Goal: Information Seeking & Learning: Learn about a topic

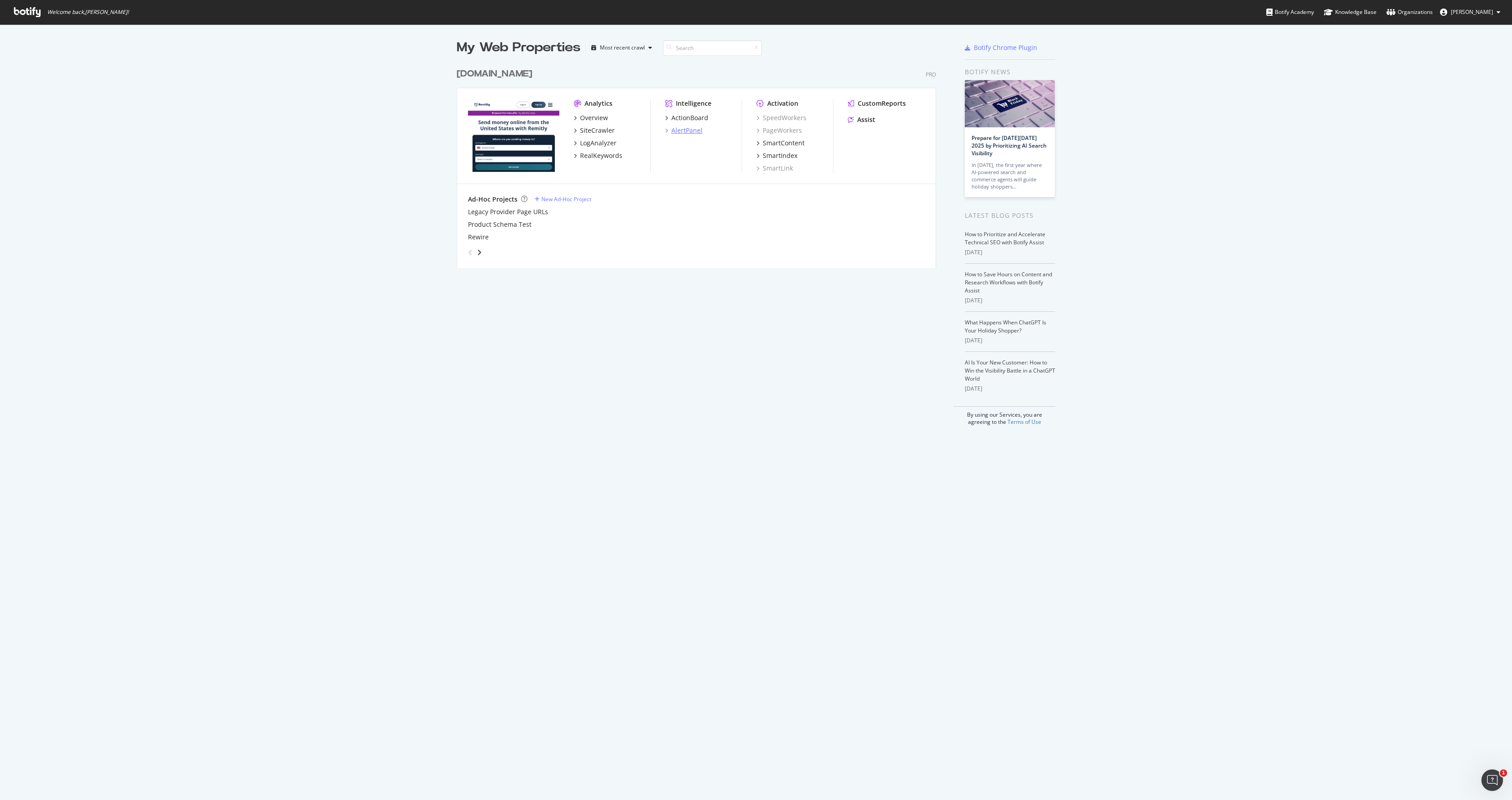
click at [687, 130] on div "AlertPanel" at bounding box center [687, 130] width 31 height 9
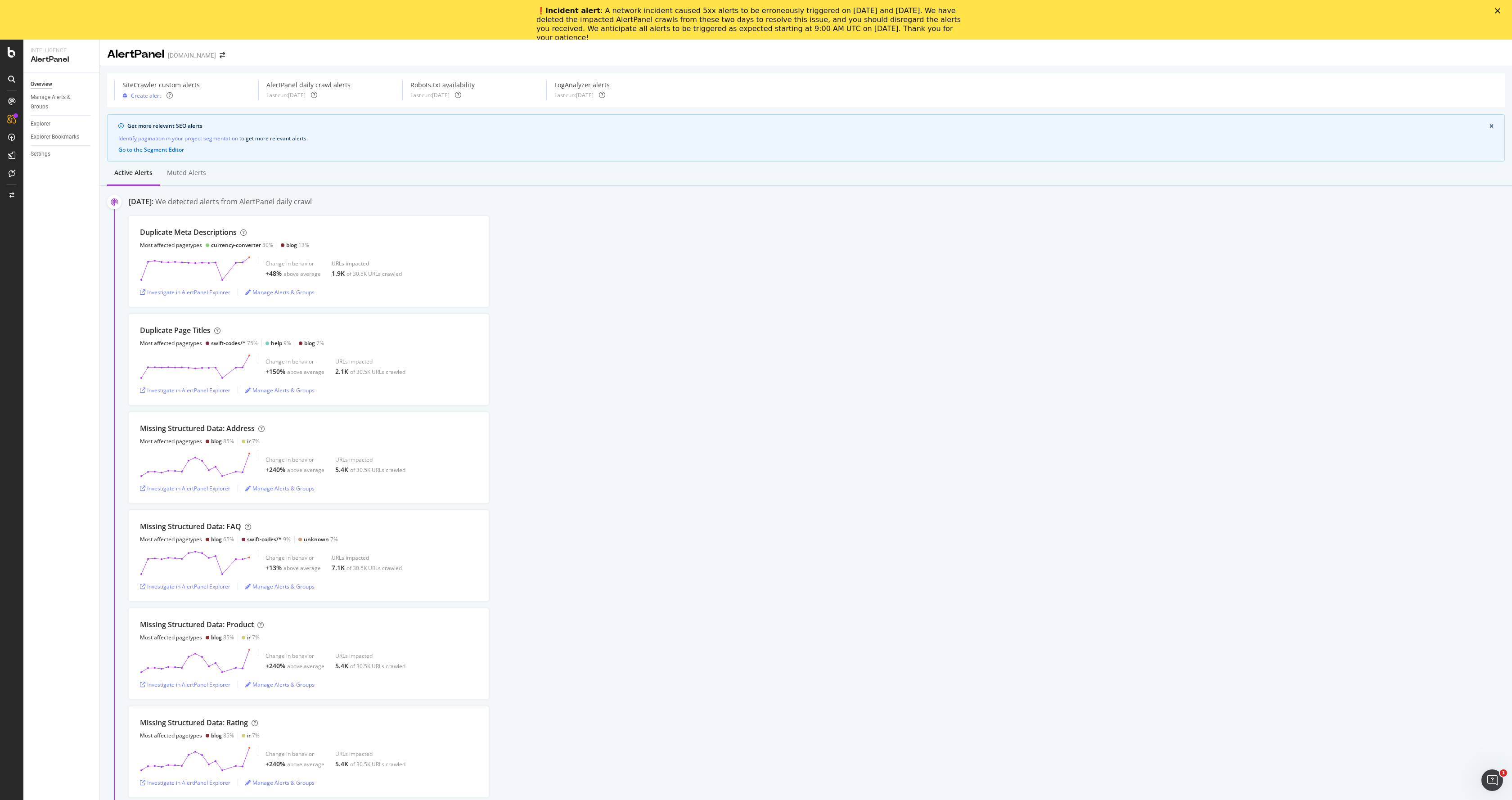
click at [561, 386] on div "Duplicate Page Titles Most affected pagetypes swift-codes/* 75% help 9% blog 7%…" at bounding box center [820, 359] width 1383 height 91
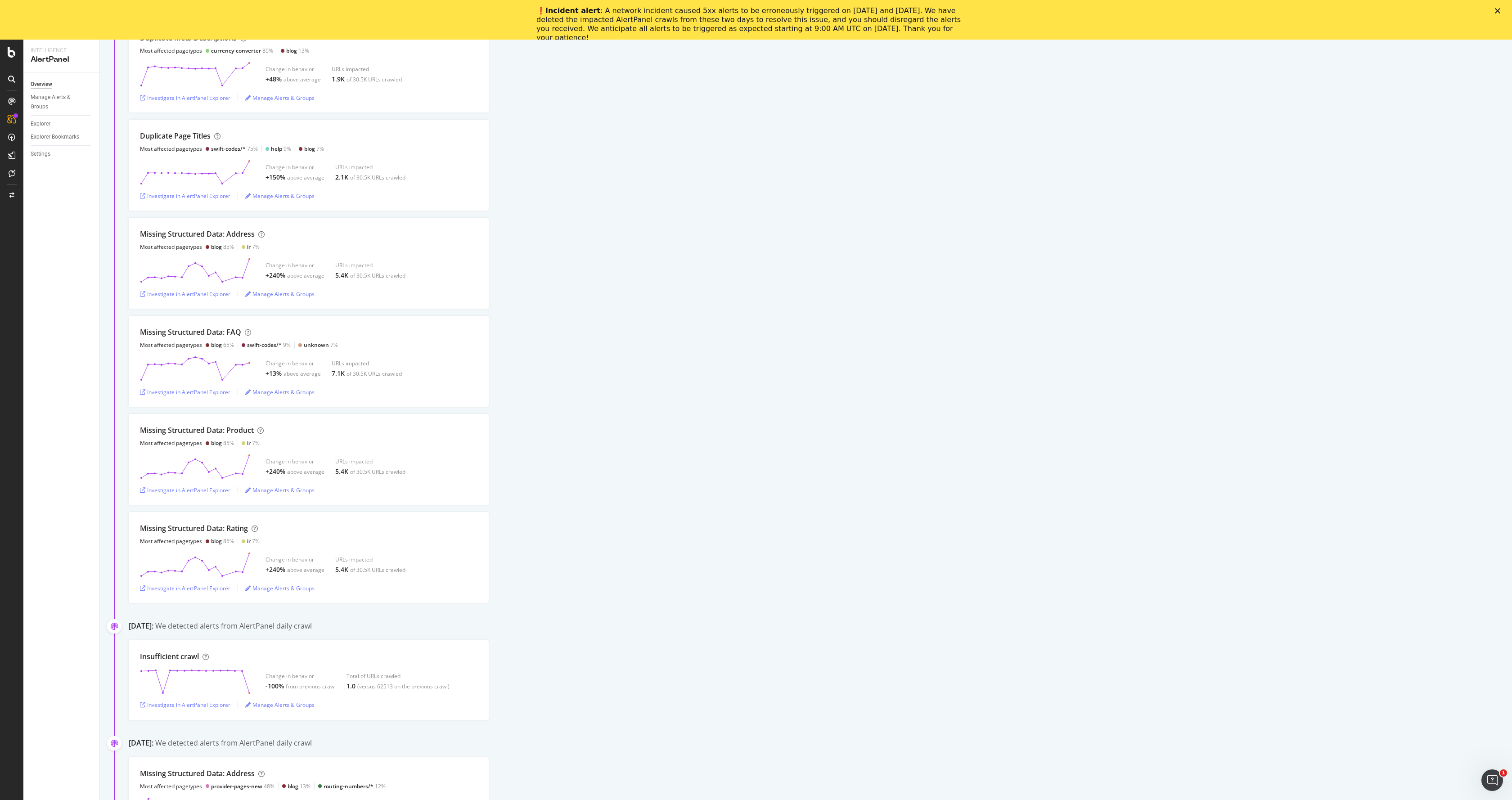
scroll to position [238, 0]
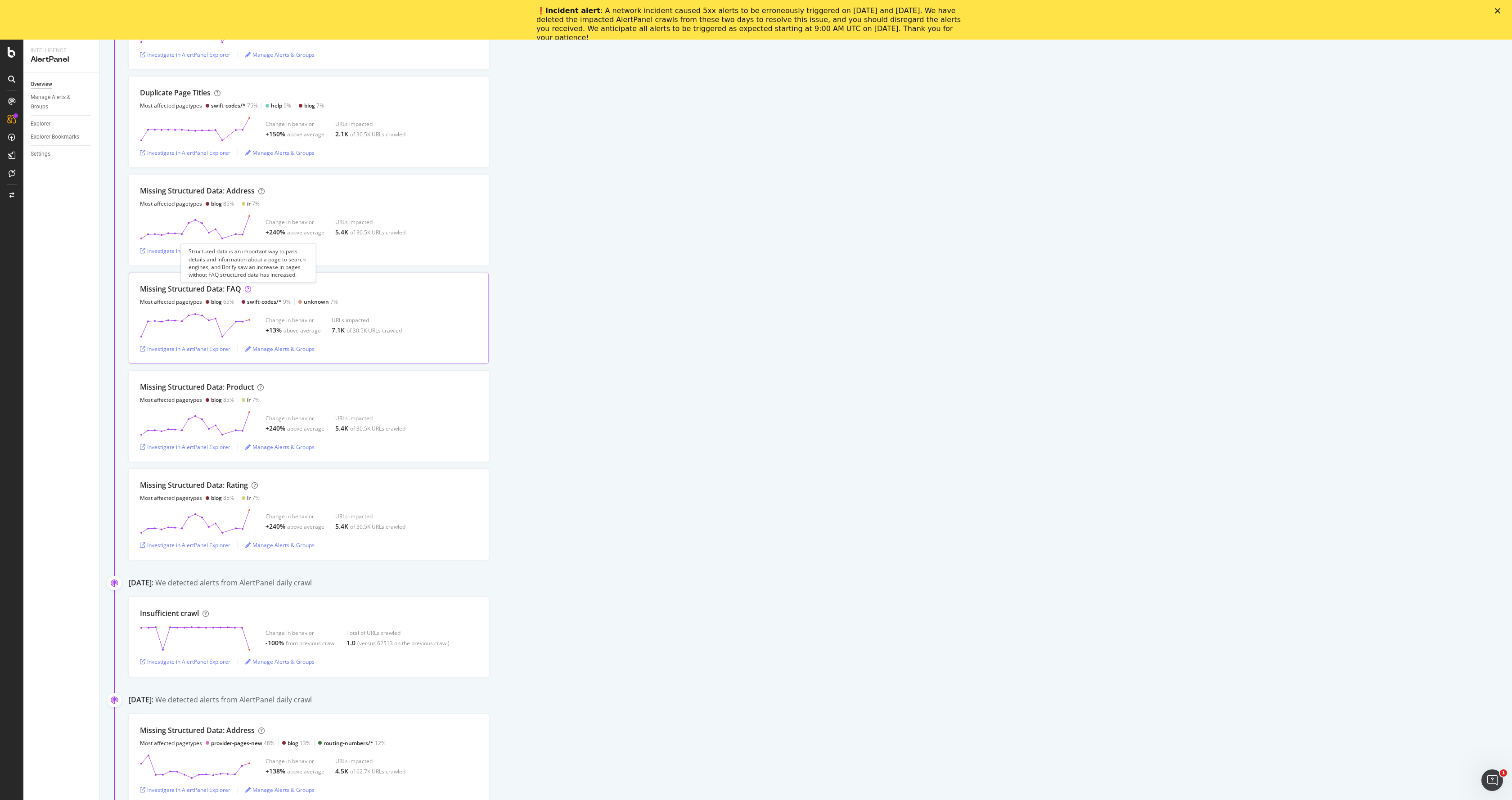
click at [248, 291] on icon at bounding box center [248, 289] width 6 height 6
click at [231, 291] on div "Missing Structured Data: FAQ" at bounding box center [190, 289] width 101 height 11
click at [220, 349] on div "Investigate in AlertPanel Explorer" at bounding box center [185, 349] width 90 height 8
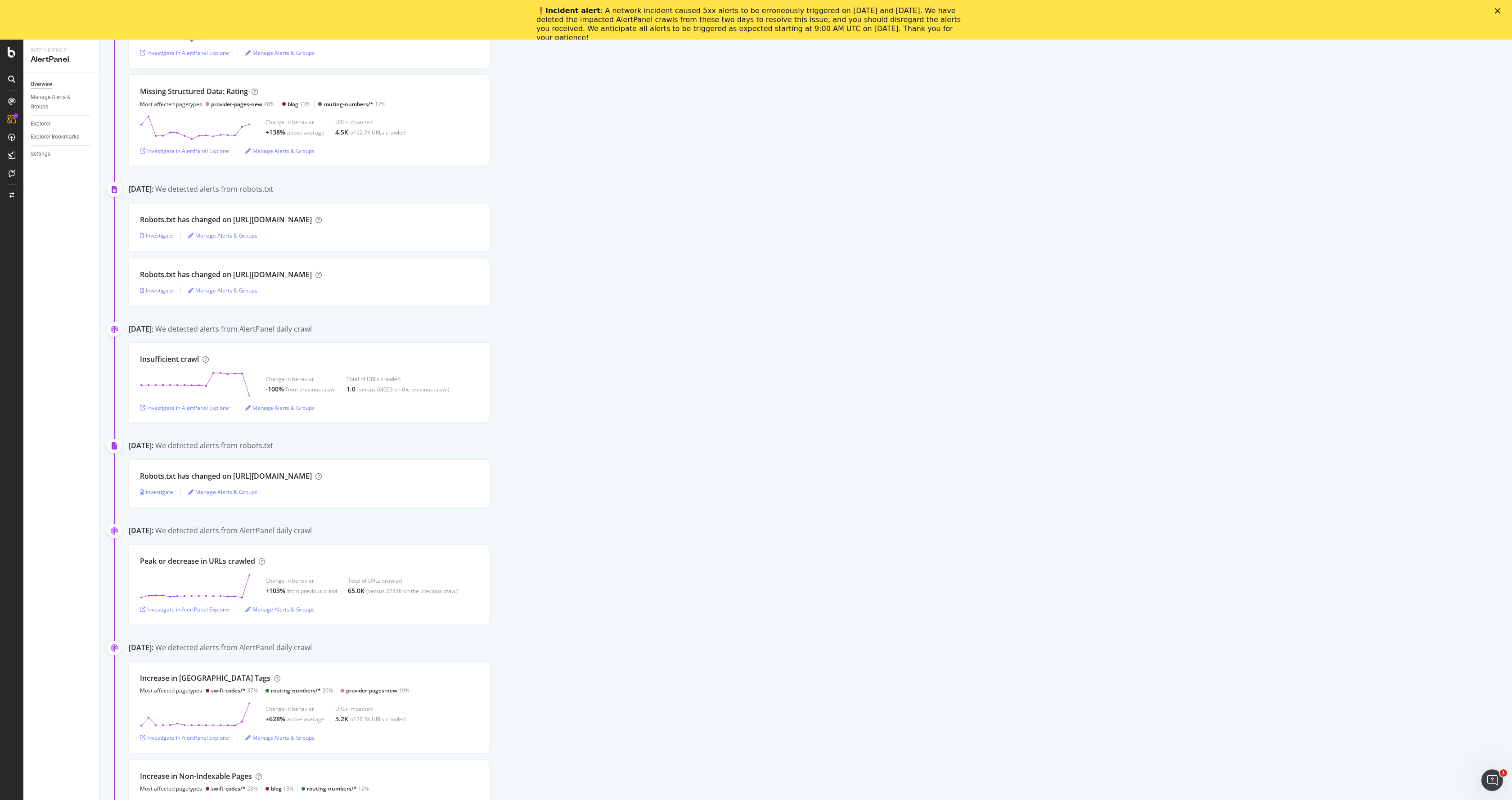
scroll to position [1079, 0]
click at [543, 551] on div "Peak or decrease in URLs crawled Change in behavior +103% from previous crawl T…" at bounding box center [820, 579] width 1383 height 80
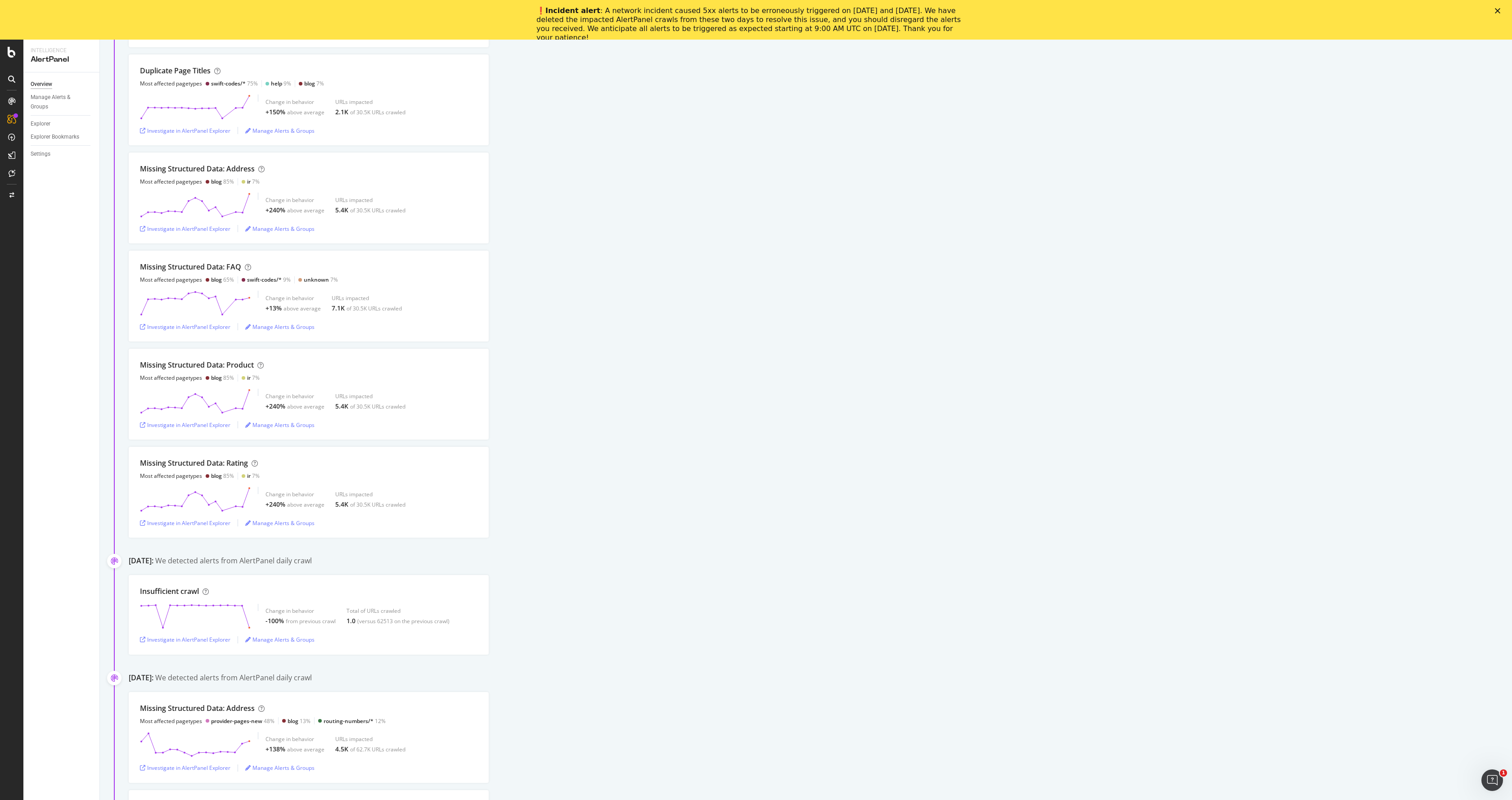
scroll to position [0, 0]
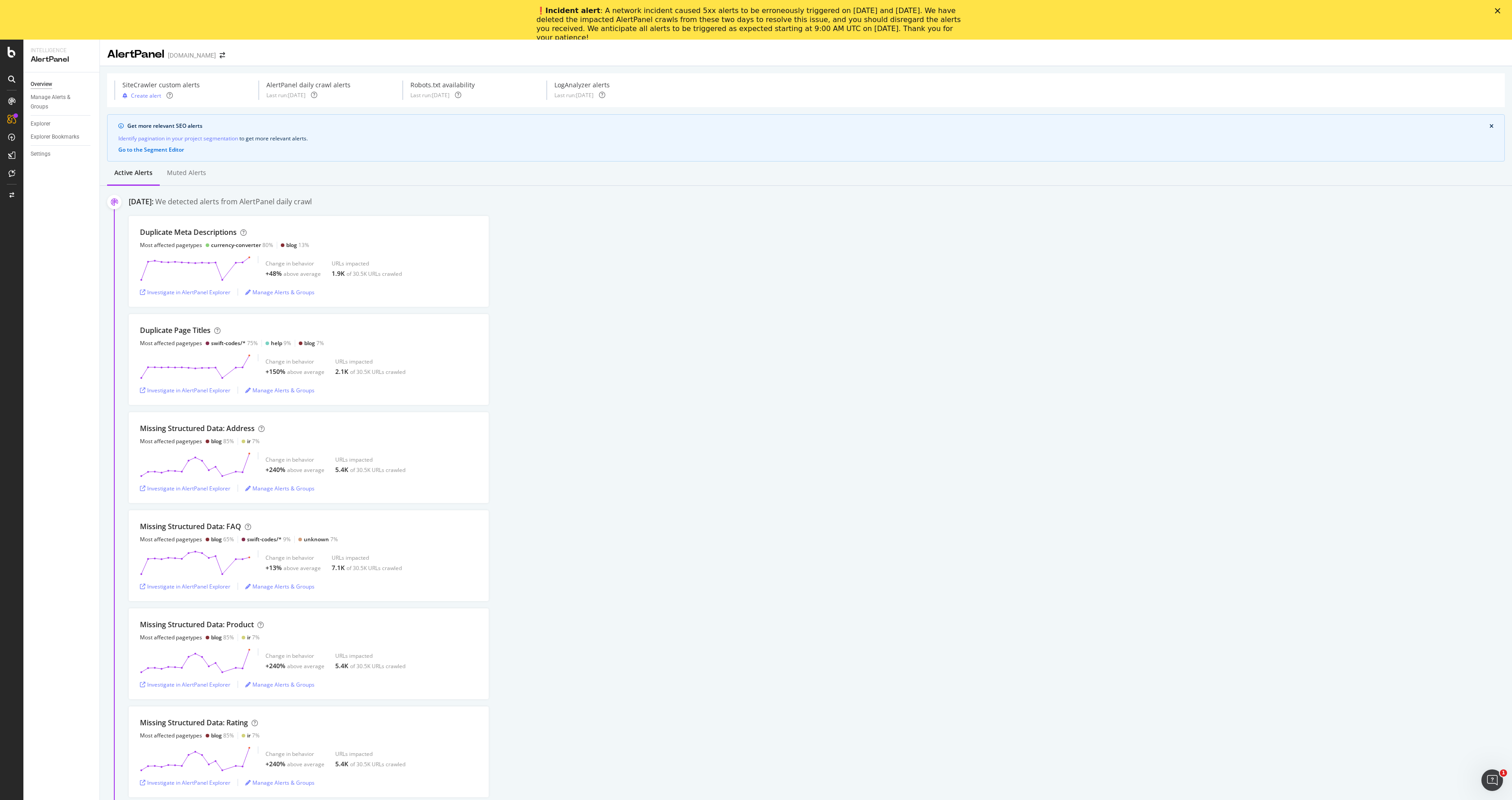
click at [556, 553] on div "Missing Structured Data: FAQ Most affected pagetypes blog 65% swift-codes/* 9% …" at bounding box center [820, 555] width 1383 height 91
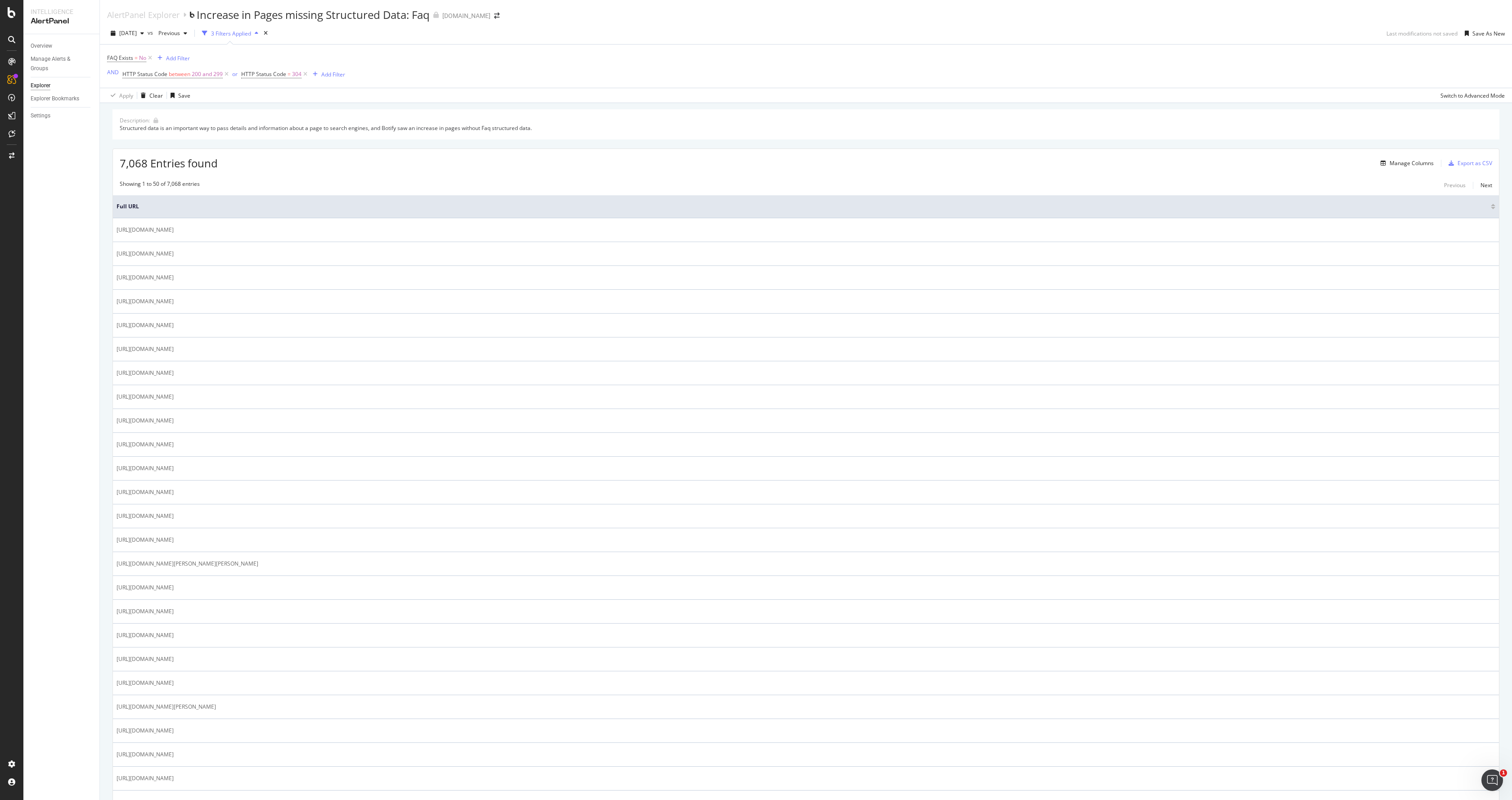
click at [701, 150] on div "7,068 Entries found Manage Columns Export as CSV" at bounding box center [805, 160] width 1386 height 22
click at [631, 134] on div "Description: Structured data is an important way to pass details and informatio…" at bounding box center [806, 124] width 1387 height 30
